Goal: Use online tool/utility: Utilize a website feature to perform a specific function

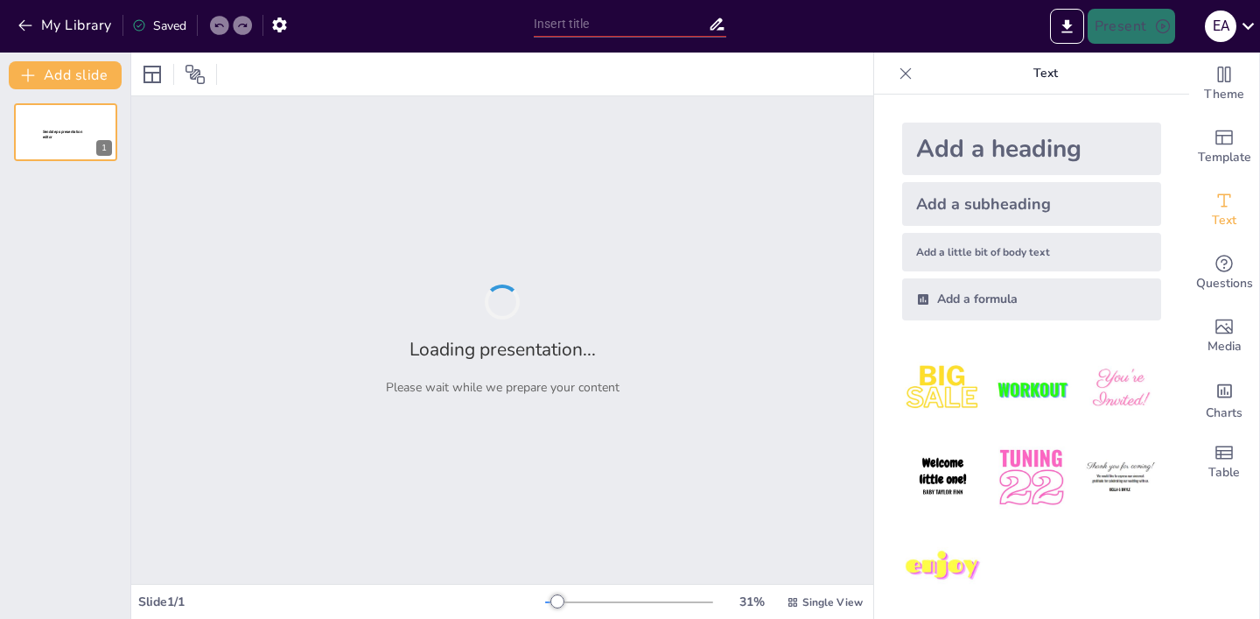
type input "Imported 20180503preforoinsolvencia.pptx"
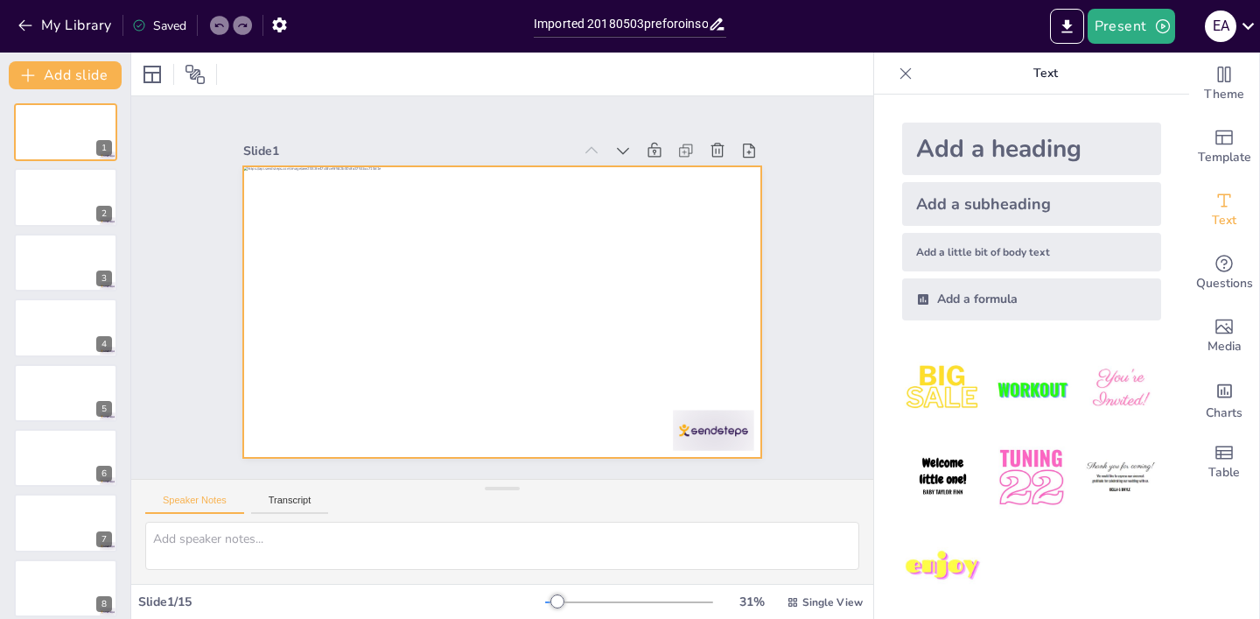
click at [556, 313] on div at bounding box center [490, 308] width 594 height 511
click at [546, 313] on div at bounding box center [518, 270] width 580 height 564
click at [544, 318] on div at bounding box center [490, 308] width 594 height 511
click at [544, 318] on div at bounding box center [486, 306] width 580 height 564
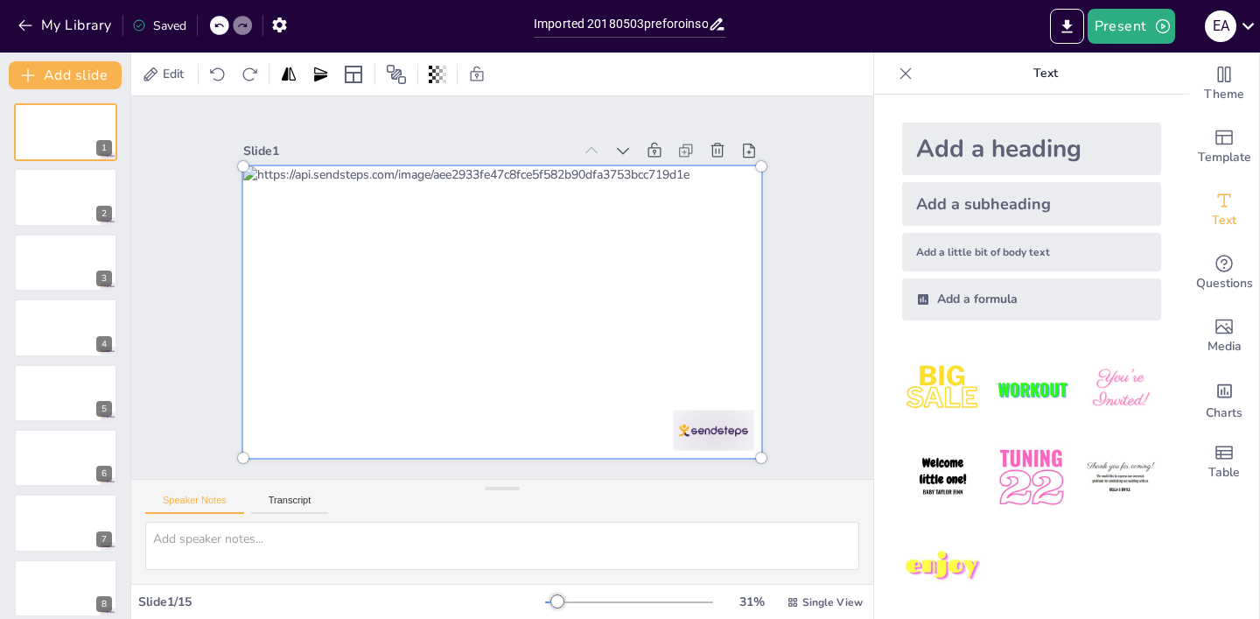
click at [544, 318] on div at bounding box center [479, 294] width 464 height 609
click at [144, 330] on div "Slide 1 Slide 2 Slide 3 Slide 4 Slide 5 Slide 6 Slide 7 Slide 8 Slide 9 Slide 1…" at bounding box center [502, 288] width 781 height 808
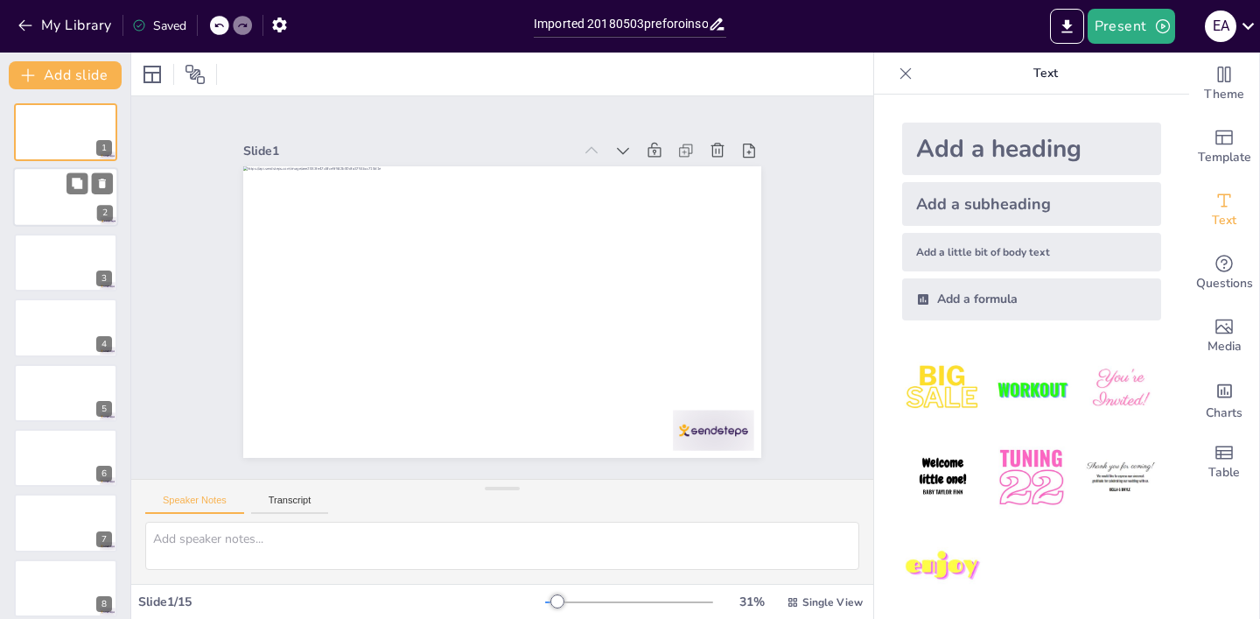
click at [69, 211] on div at bounding box center [65, 198] width 105 height 60
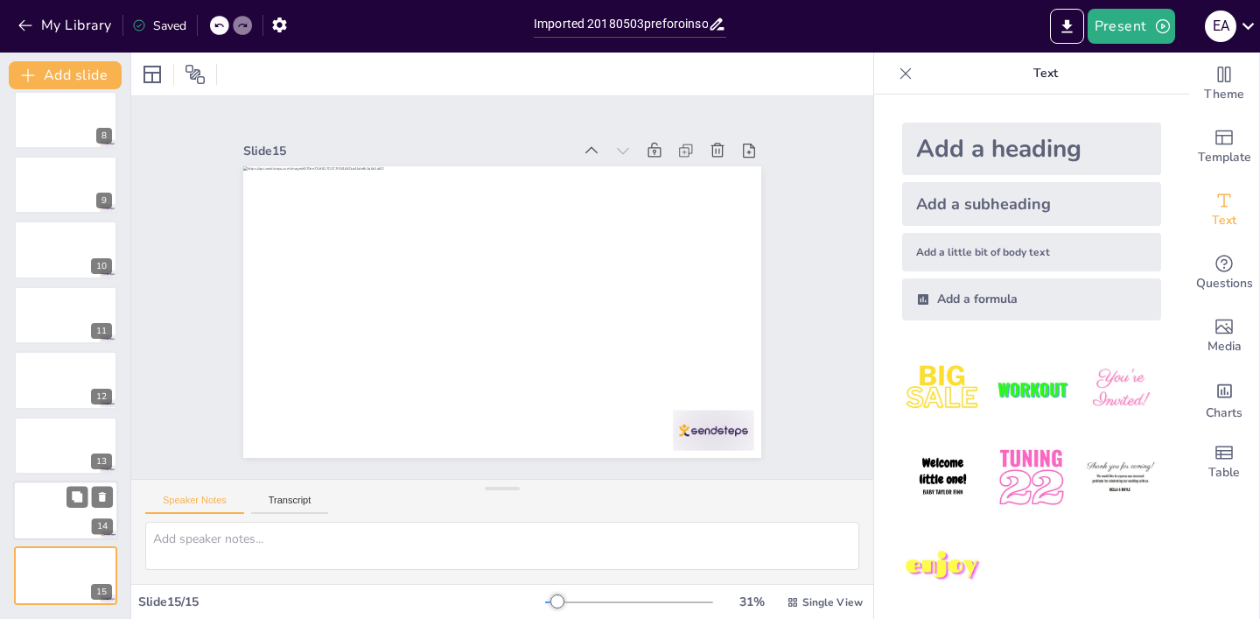
click at [65, 487] on div at bounding box center [65, 510] width 105 height 60
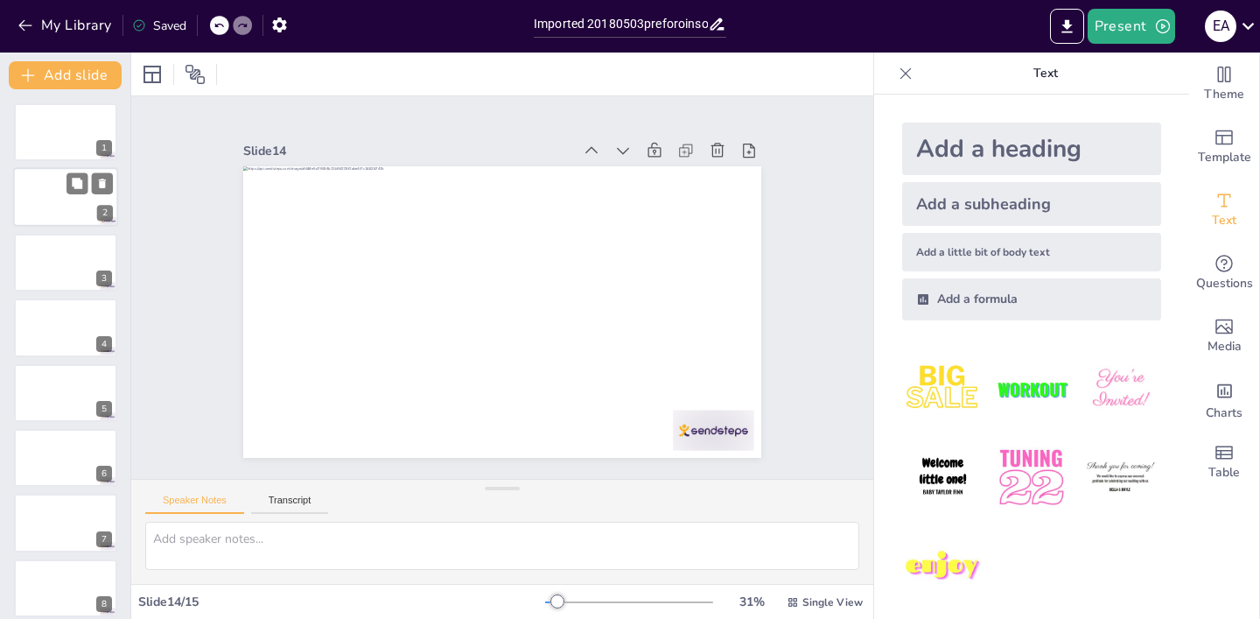
click at [54, 193] on div at bounding box center [65, 198] width 105 height 60
click at [41, 267] on div at bounding box center [65, 263] width 105 height 60
